Goal: Information Seeking & Learning: Learn about a topic

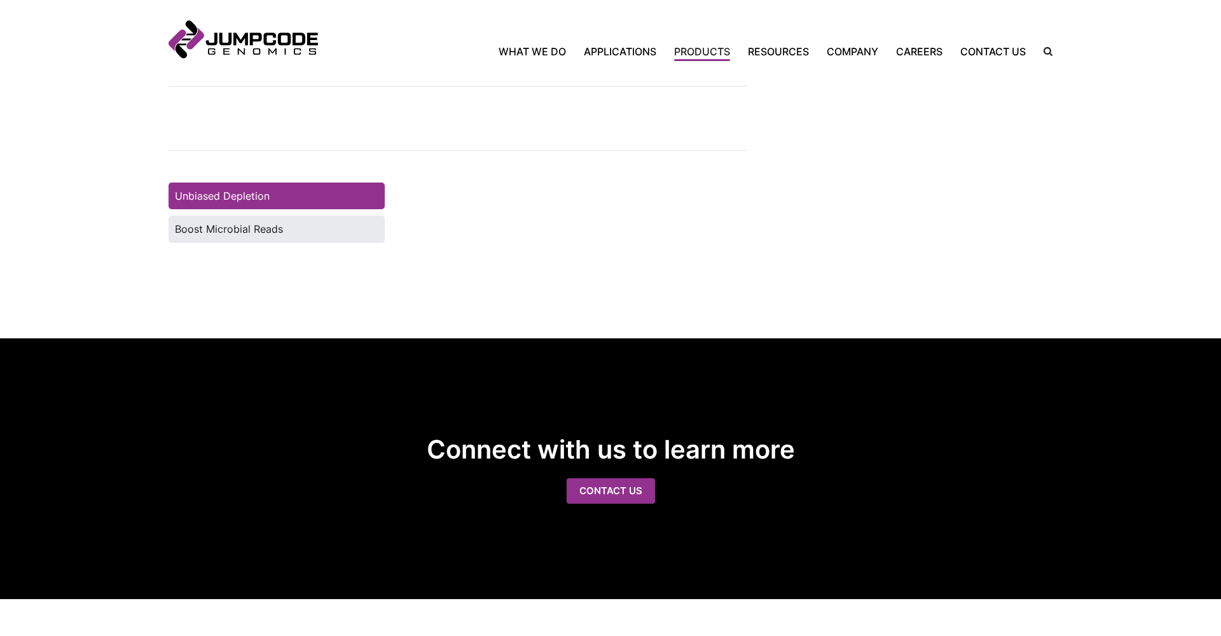
scroll to position [1157, 0]
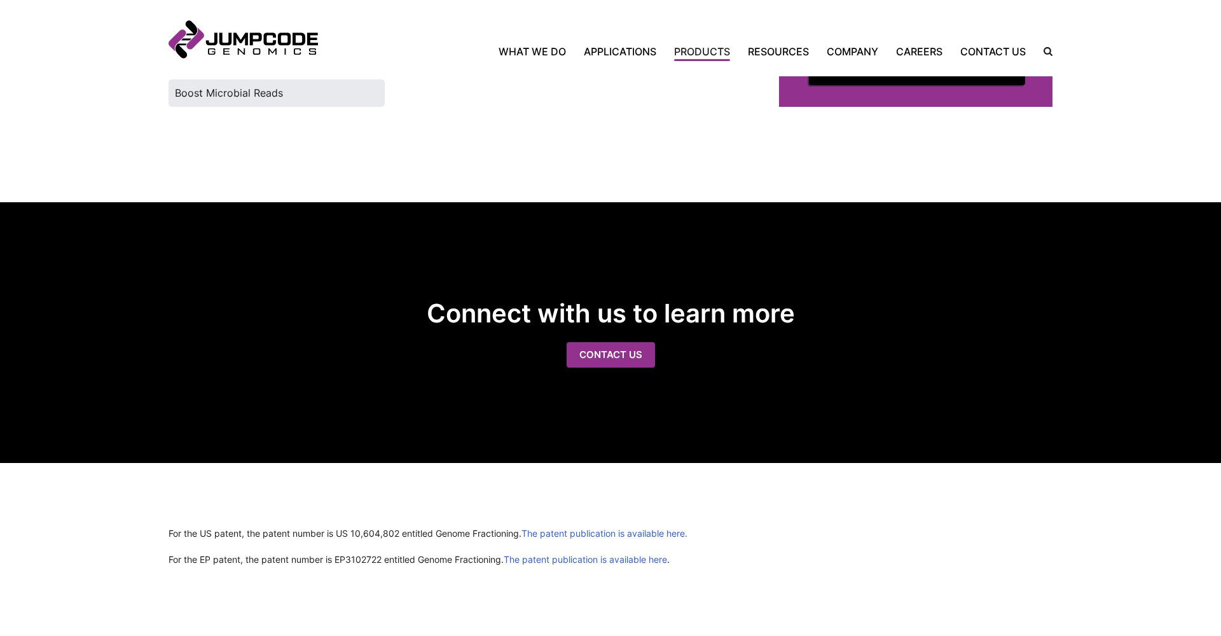
click at [848, 85] on link "Request a Quote" at bounding box center [917, 72] width 216 height 26
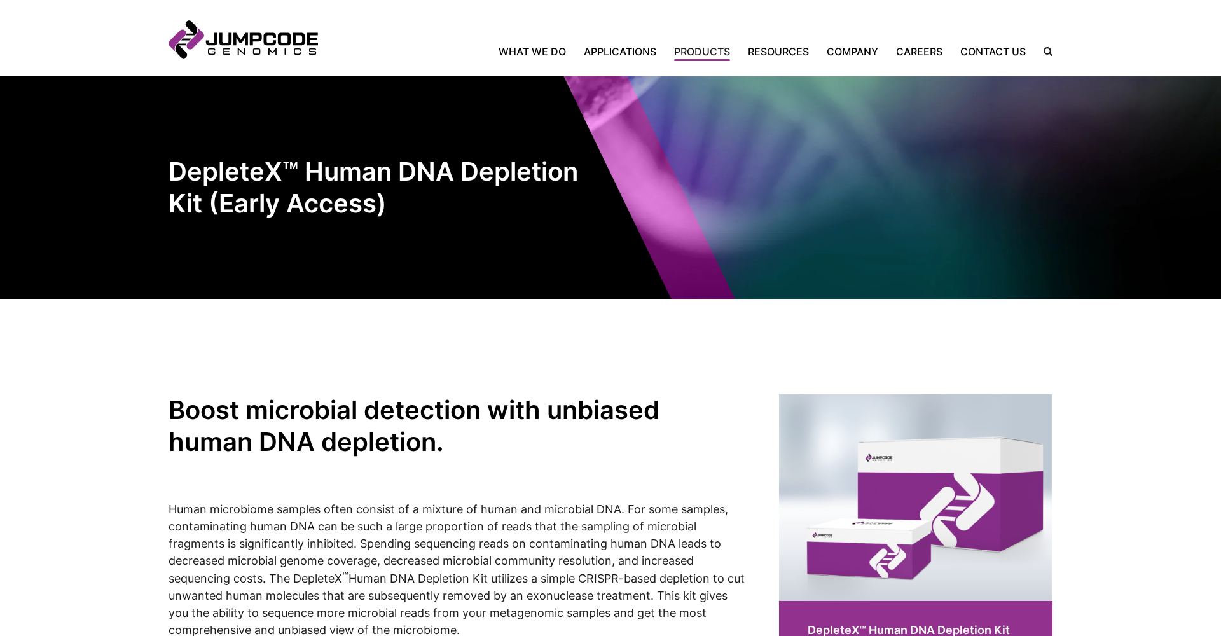
scroll to position [0, 0]
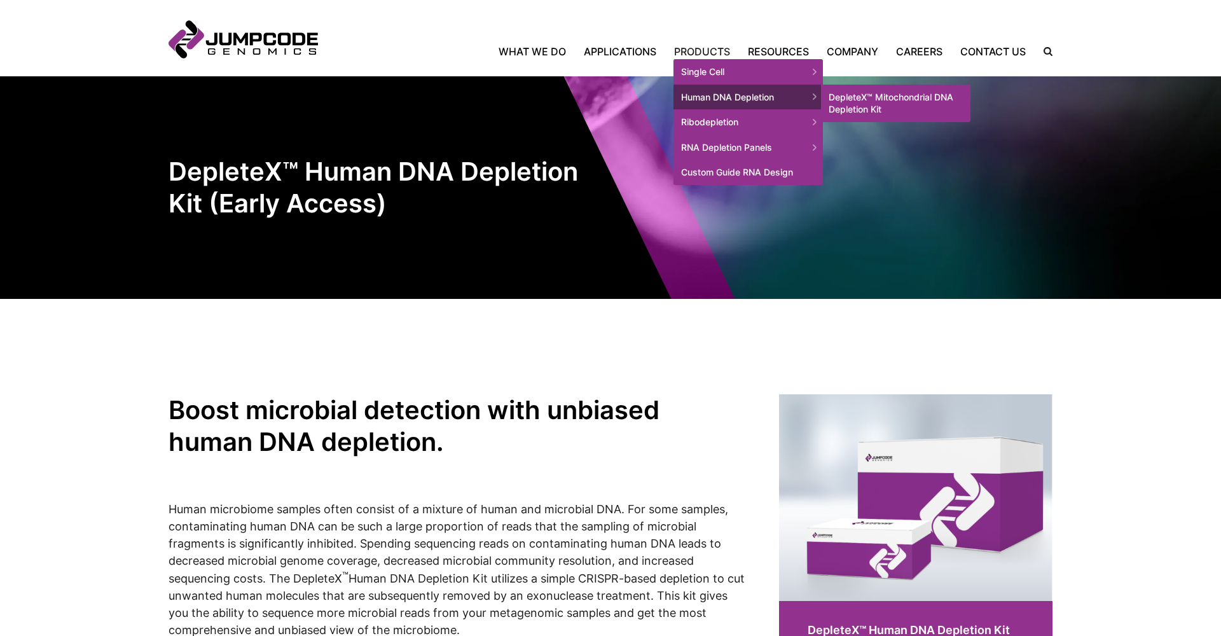
click at [852, 102] on link "DepleteX™ Mitochondrial DNA Depletion Kit" at bounding box center [895, 104] width 149 height 38
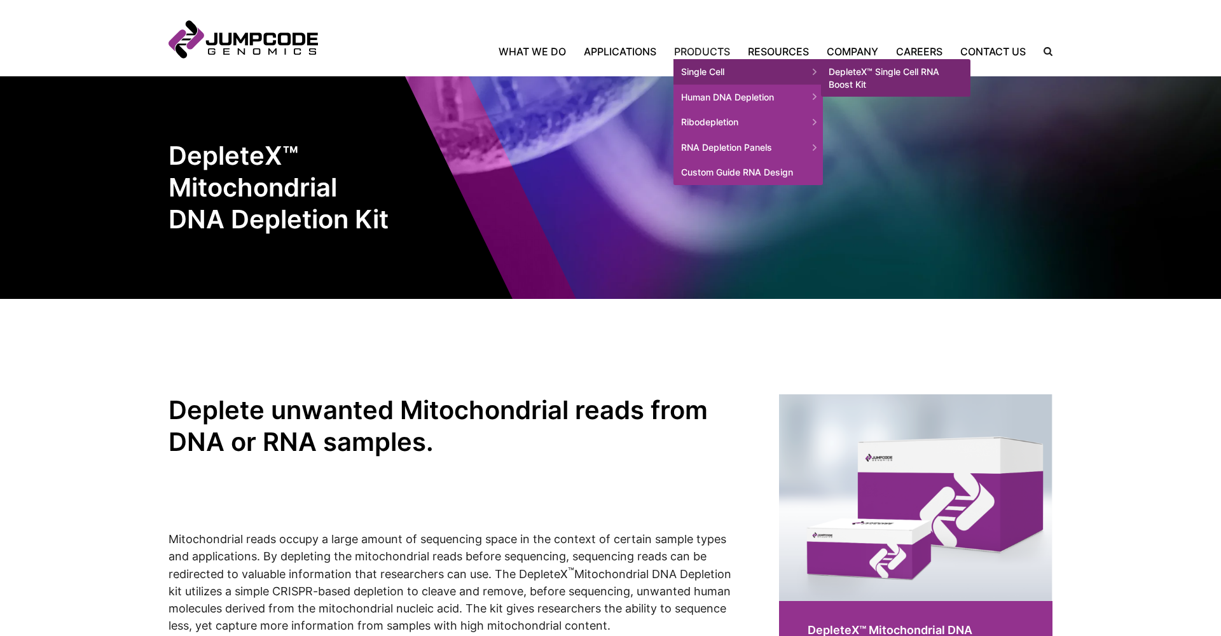
click at [705, 60] on span "Single Cell" at bounding box center [748, 71] width 149 height 25
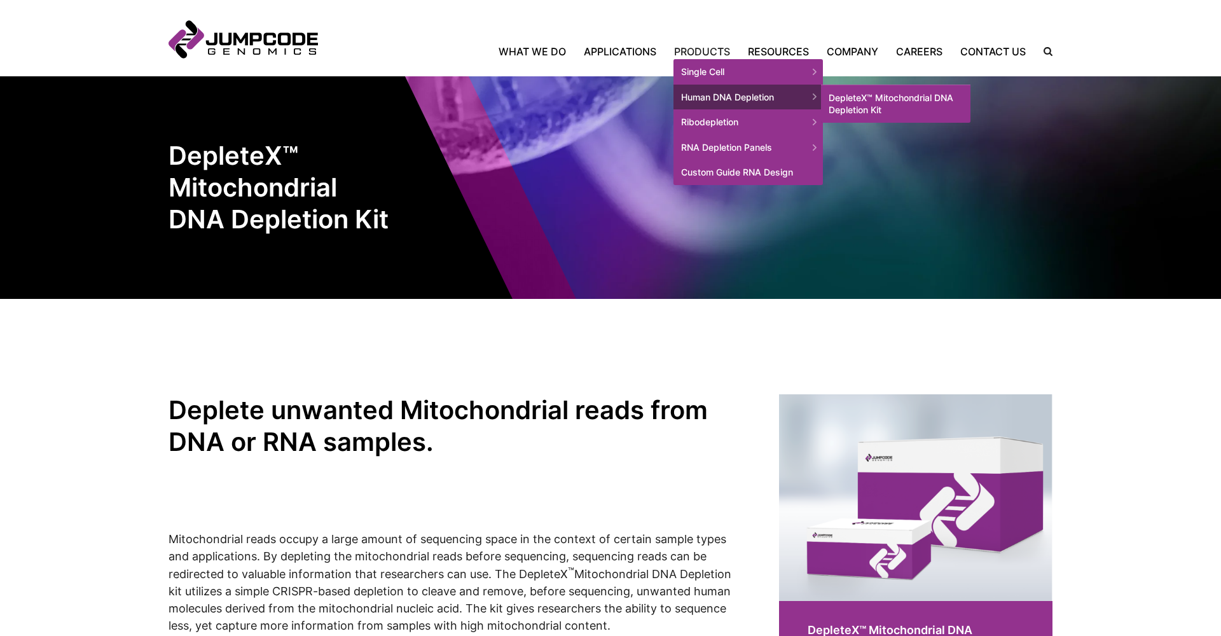
click at [858, 101] on link "DepleteX™ Mitochondrial DNA Depletion Kit" at bounding box center [895, 104] width 149 height 38
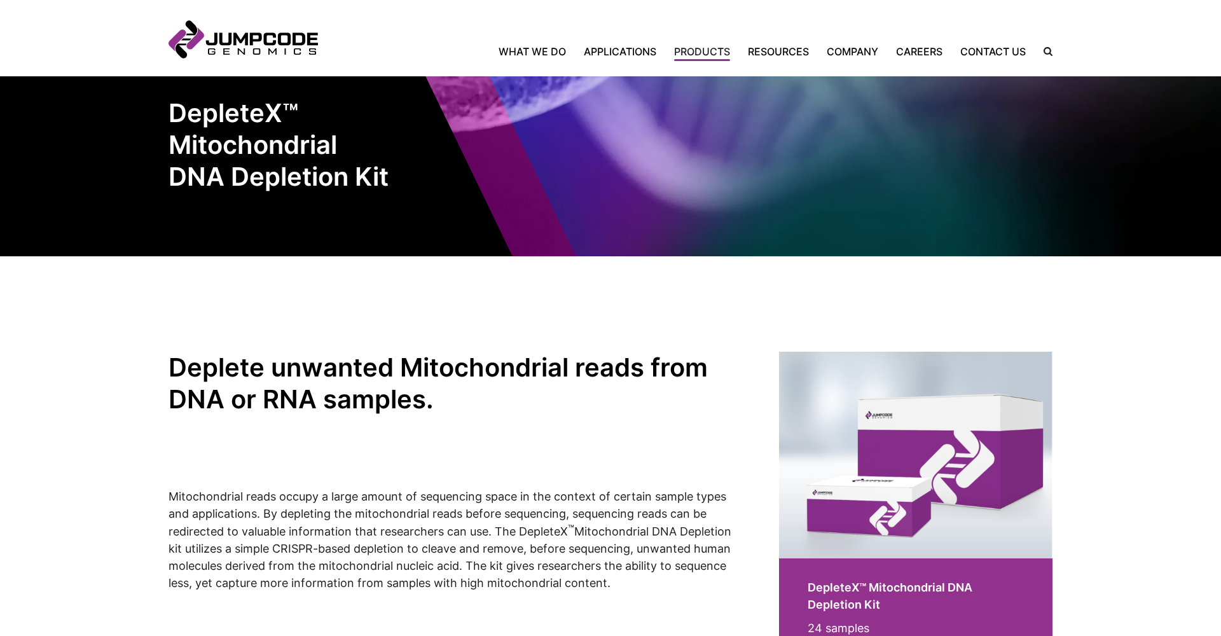
scroll to position [13, 0]
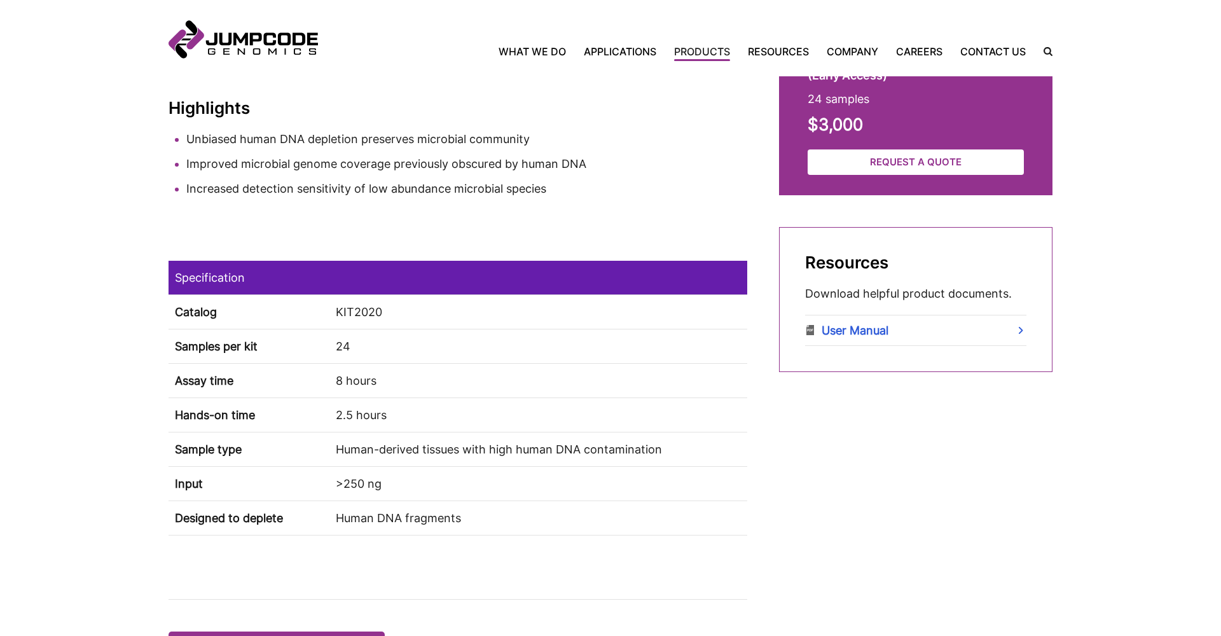
scroll to position [575, 0]
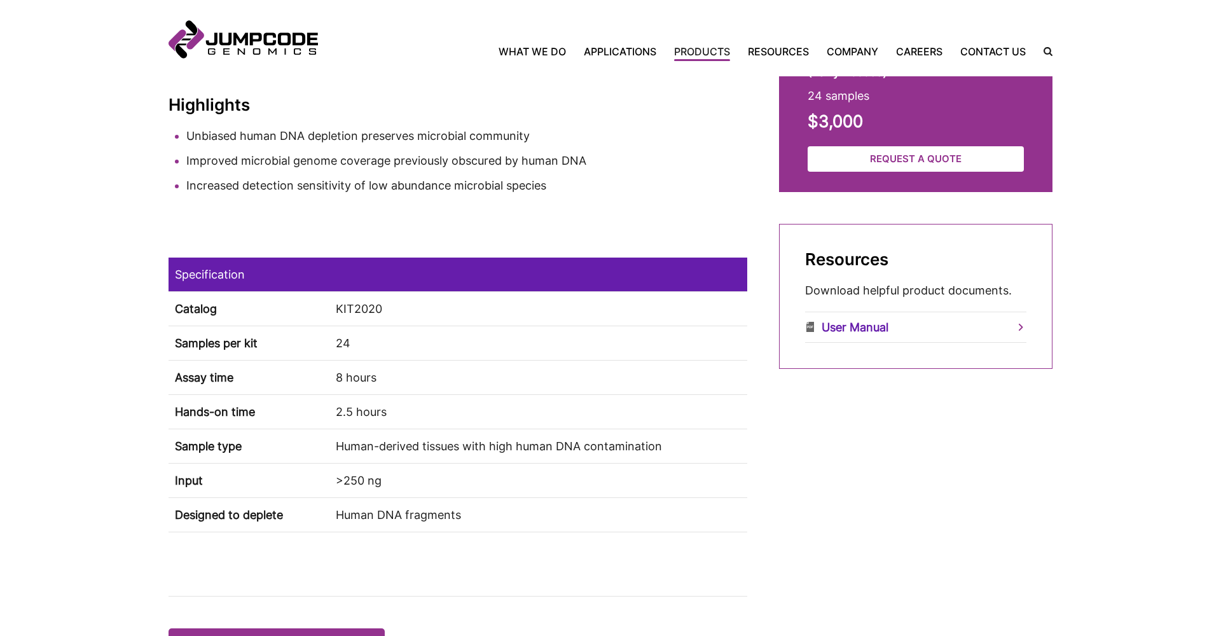
click at [840, 322] on link "User Manual" at bounding box center [915, 327] width 221 height 30
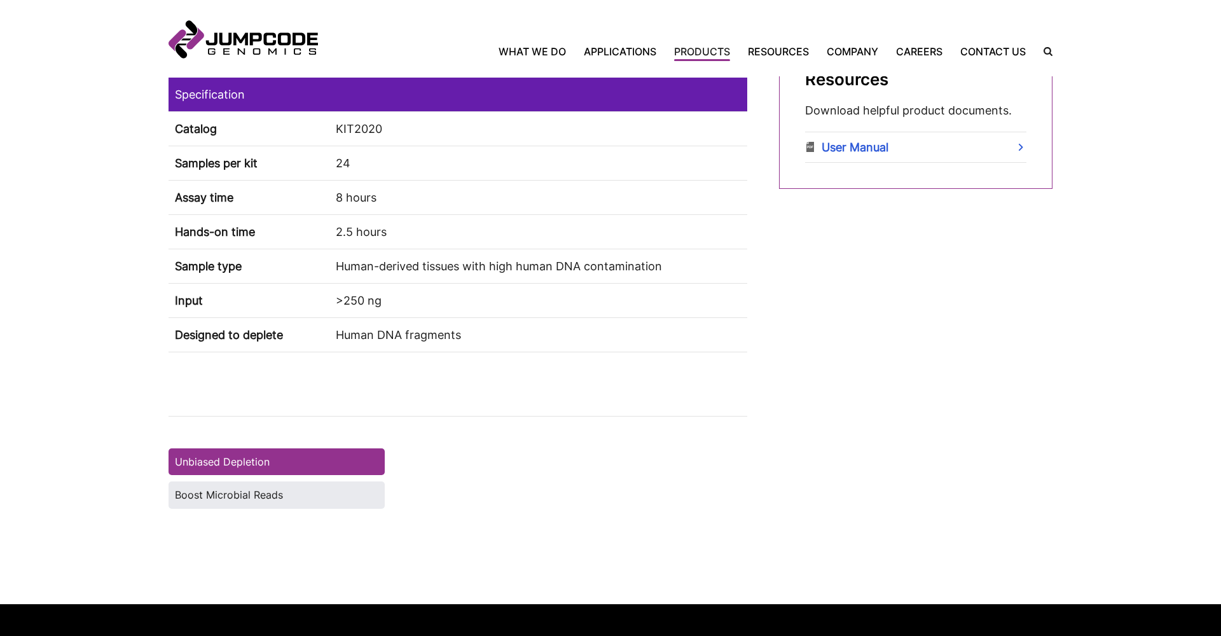
scroll to position [763, 0]
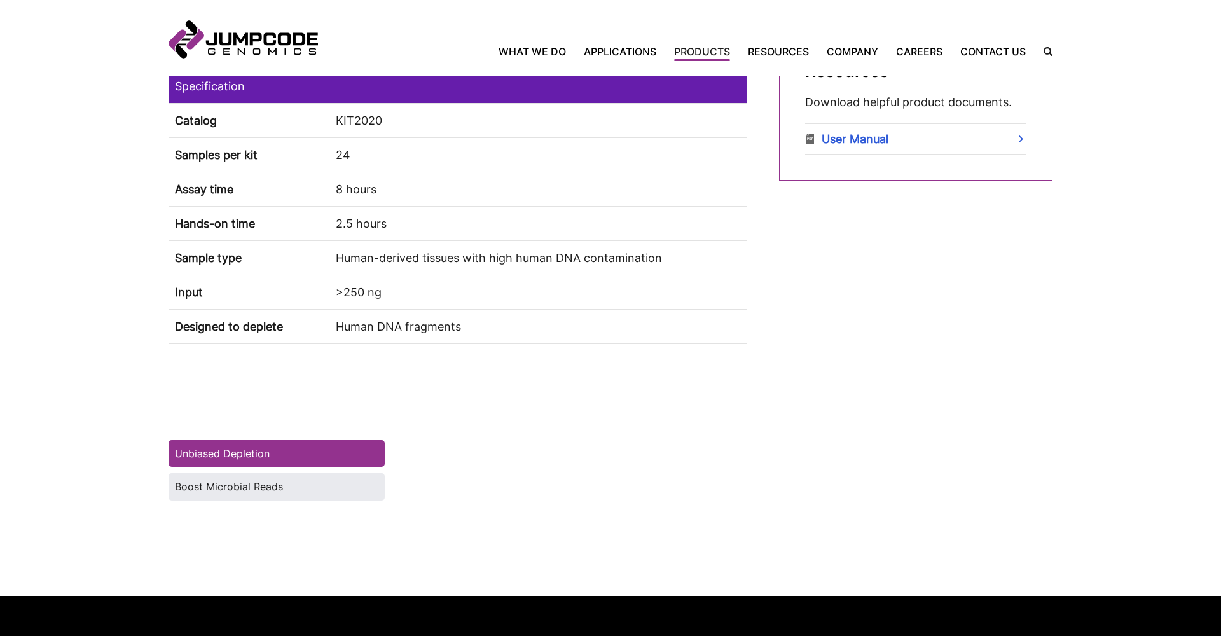
click at [314, 479] on label "Boost Microbial Reads" at bounding box center [277, 486] width 216 height 27
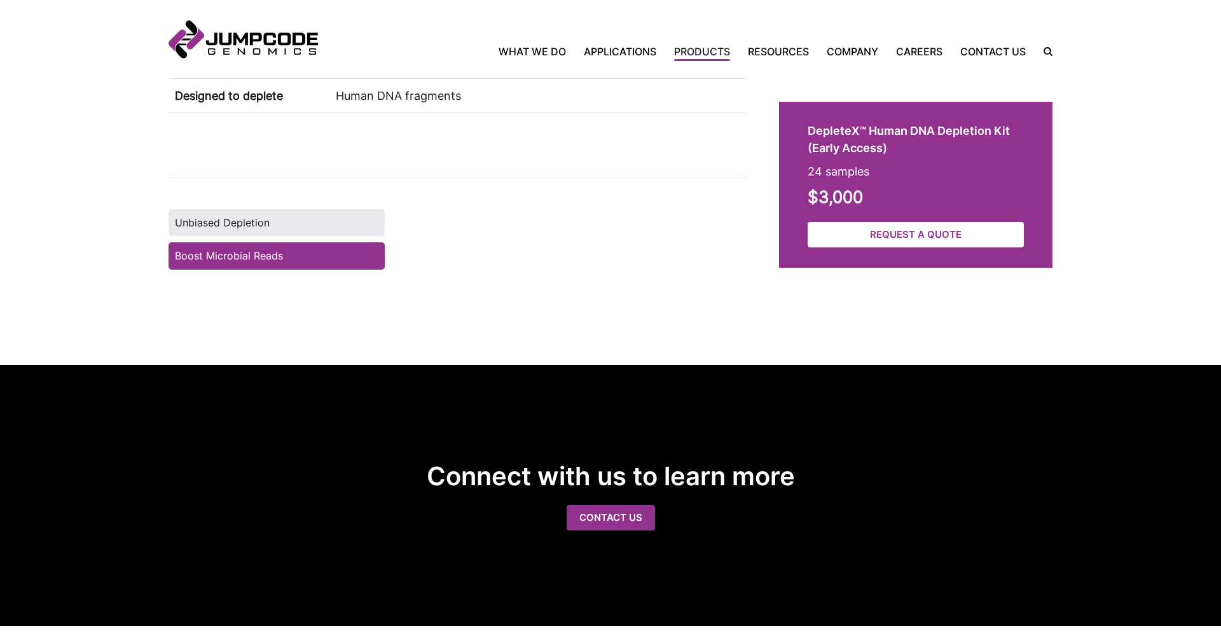
scroll to position [996, 0]
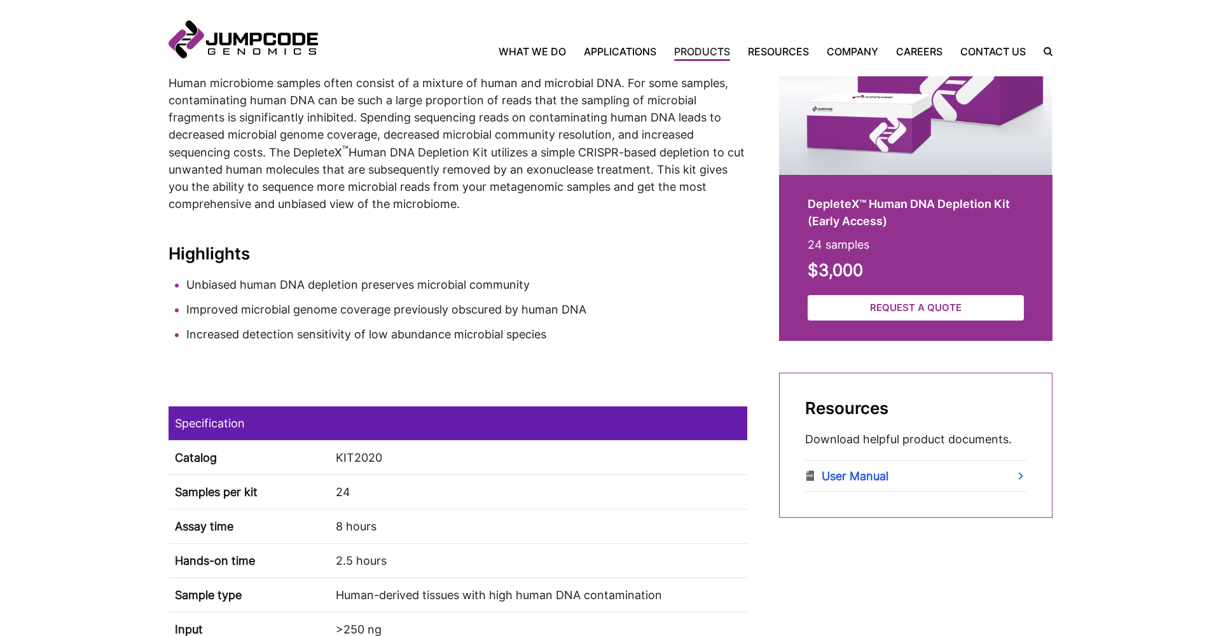
scroll to position [489, 0]
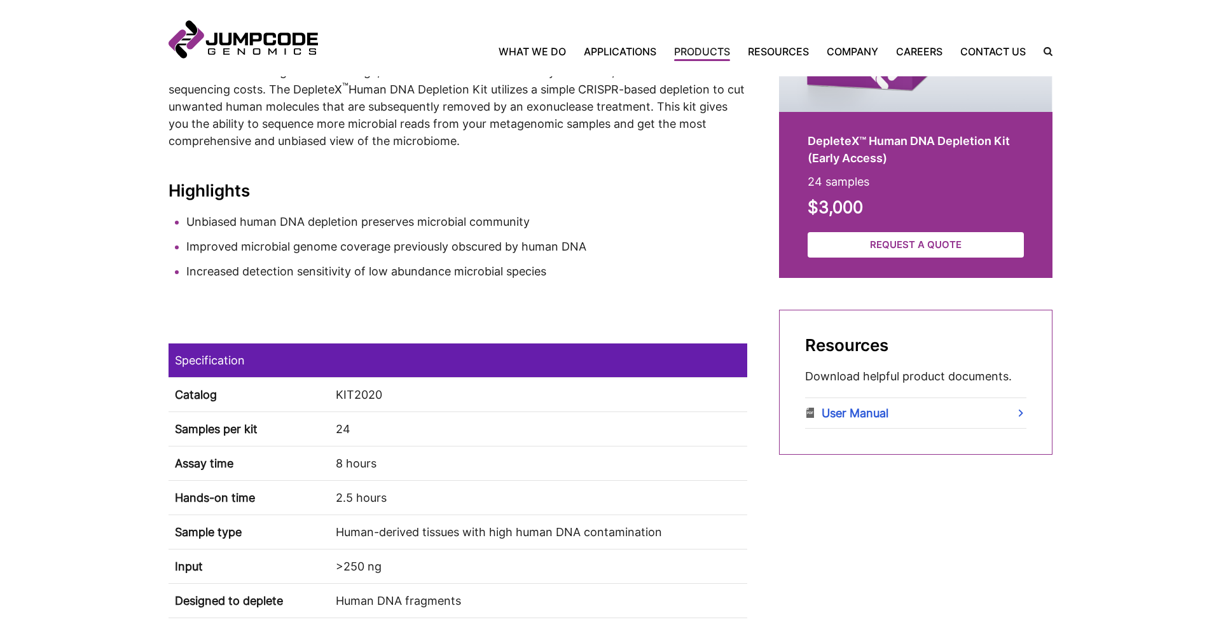
drag, startPoint x: 782, startPoint y: 472, endPoint x: 733, endPoint y: 461, distance: 50.9
click at [781, 472] on simple-column "DepleteX™ Human DNA Depletion Kit (Early Access) 24 samples $3,000 Request a Qu…" at bounding box center [916, 340] width 274 height 870
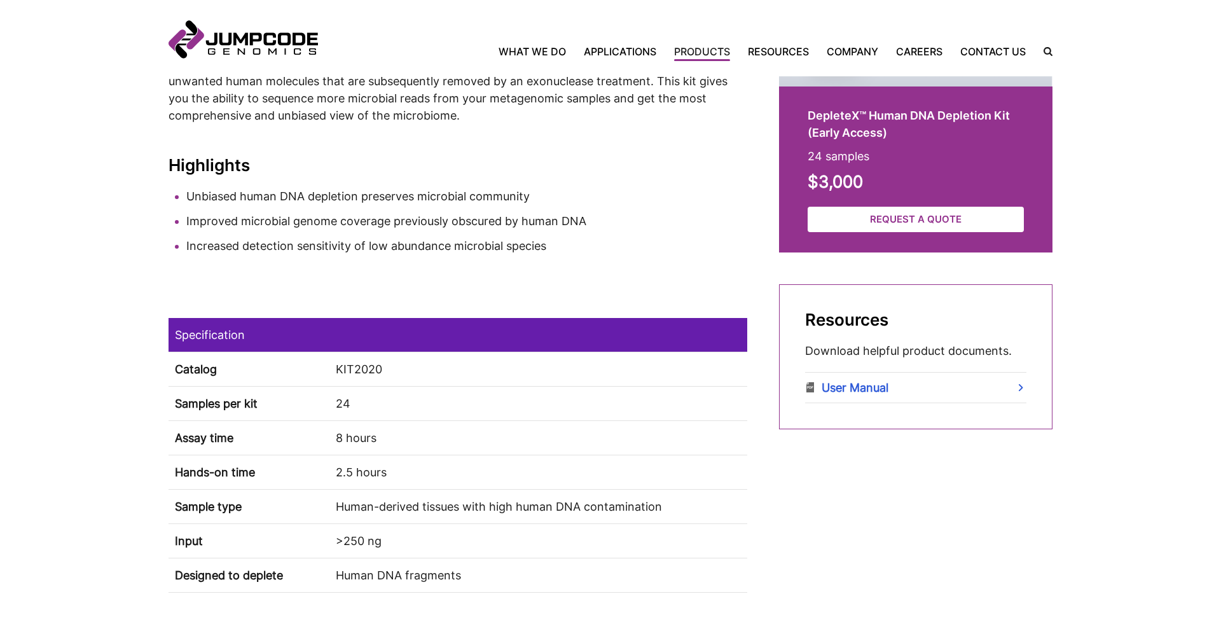
scroll to position [511, 0]
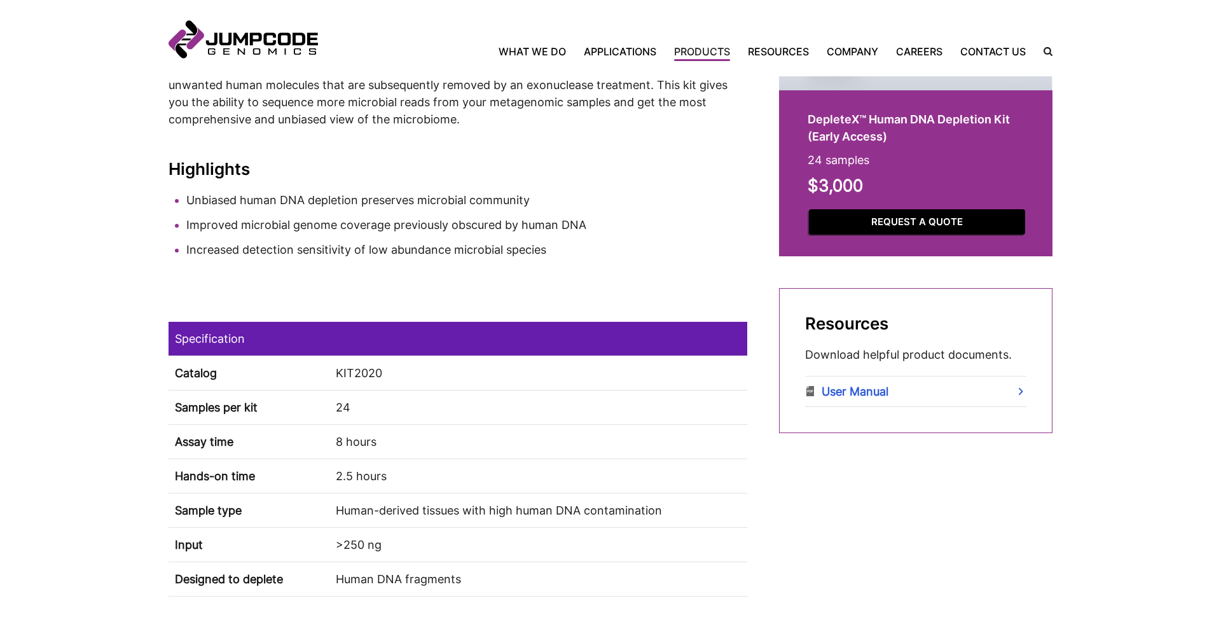
click at [855, 233] on link "Request a Quote" at bounding box center [917, 222] width 216 height 26
click at [884, 391] on link "User Manual" at bounding box center [915, 392] width 221 height 30
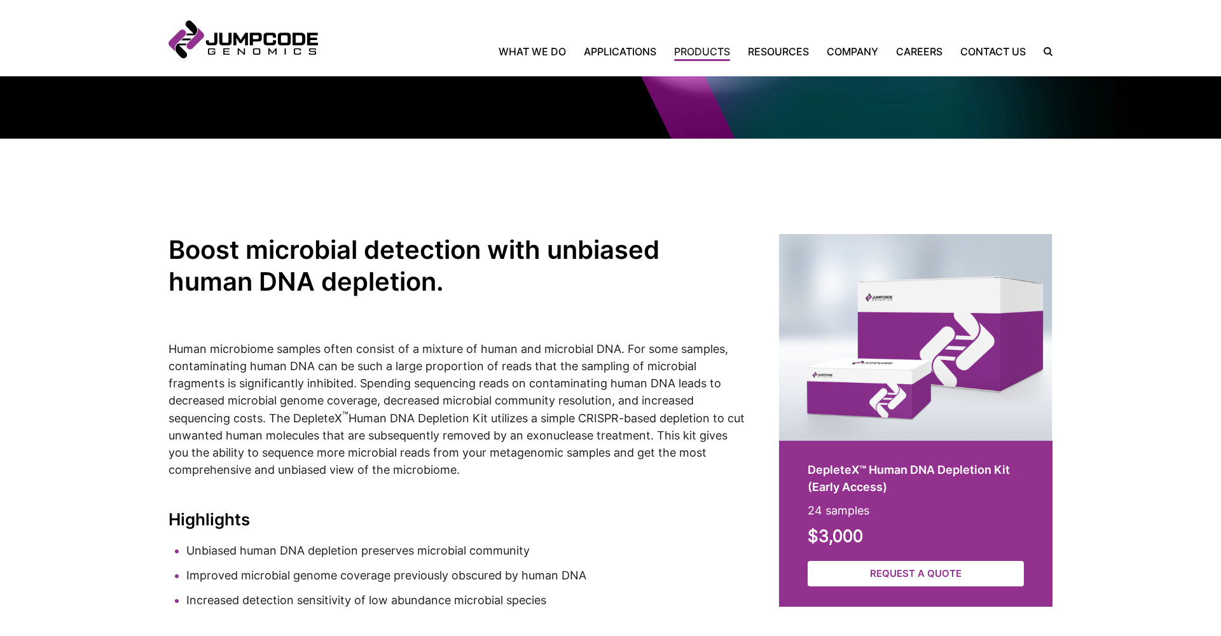
scroll to position [343, 0]
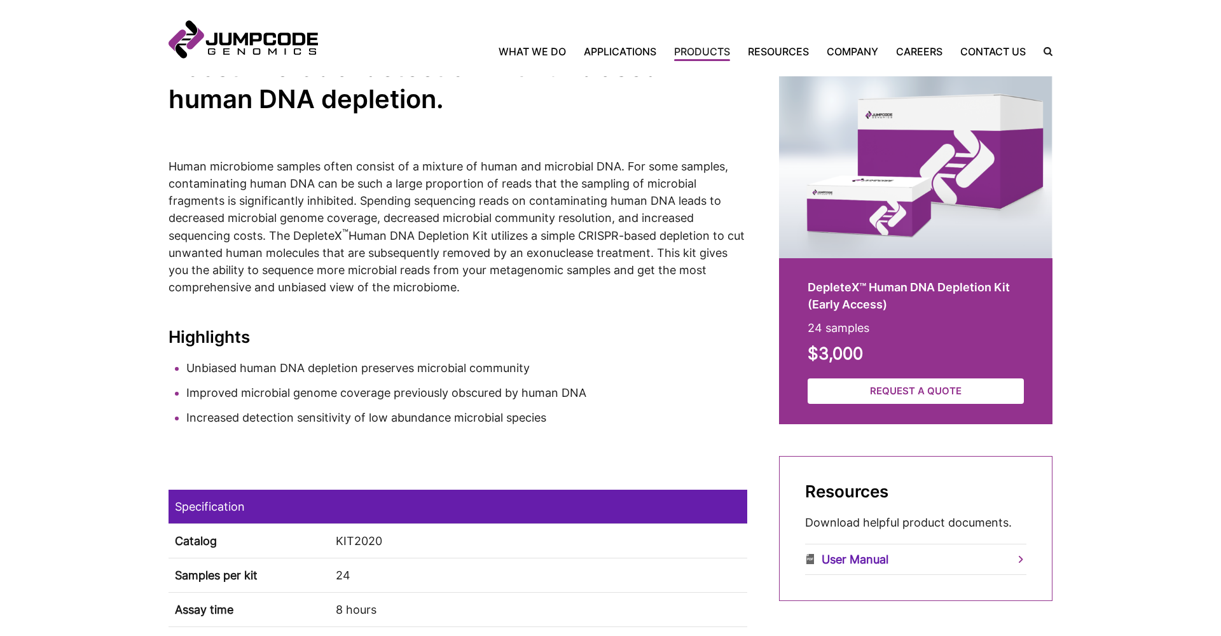
click at [868, 559] on link "User Manual" at bounding box center [915, 560] width 221 height 30
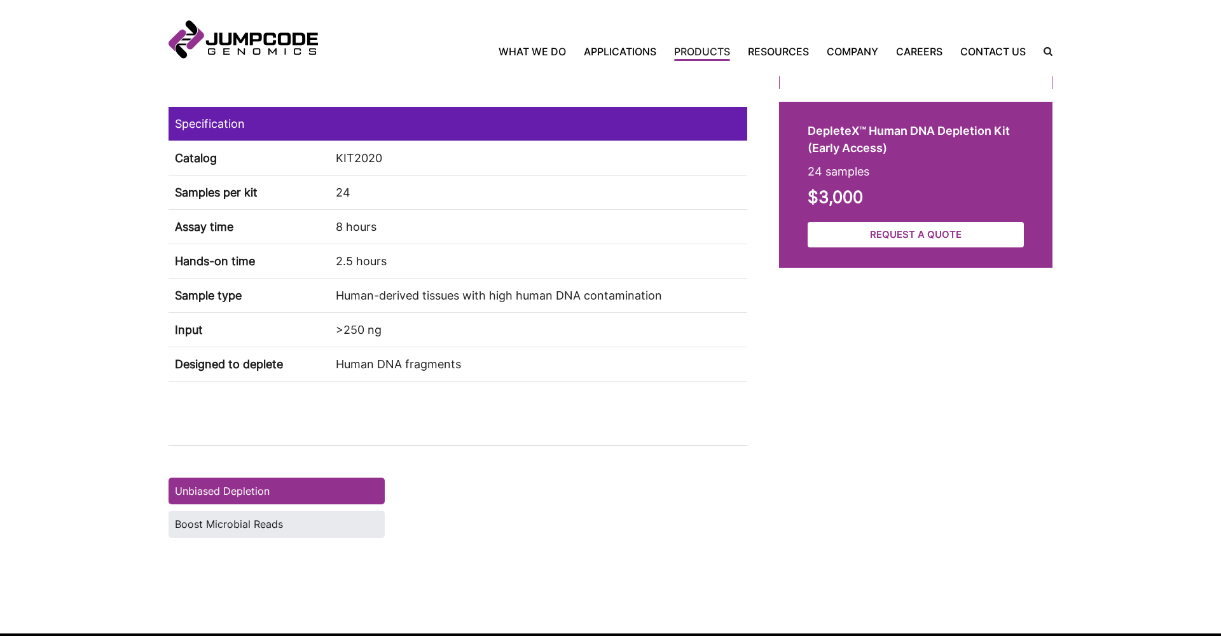
scroll to position [1029, 0]
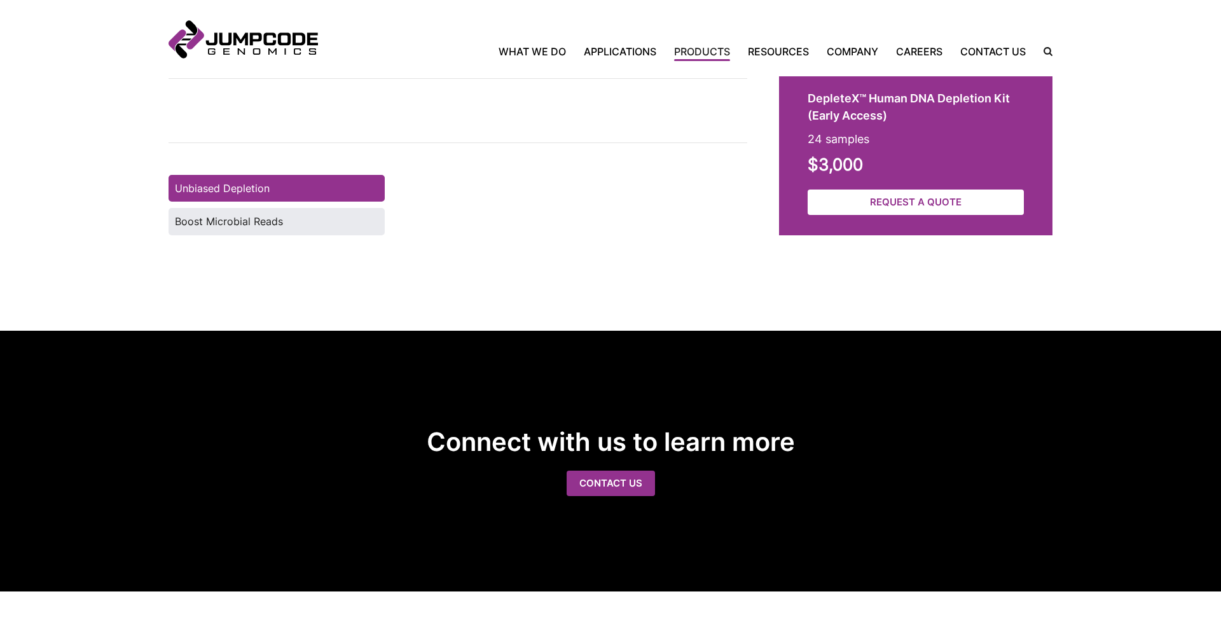
click at [249, 202] on tab-controls "Unbiased Depletion Boost Microbial Reads" at bounding box center [277, 205] width 216 height 60
click at [249, 194] on label "Unbiased Depletion" at bounding box center [277, 188] width 216 height 27
click at [251, 215] on label "Boost Microbial Reads" at bounding box center [277, 221] width 216 height 27
